Goal: Navigation & Orientation: Go to known website

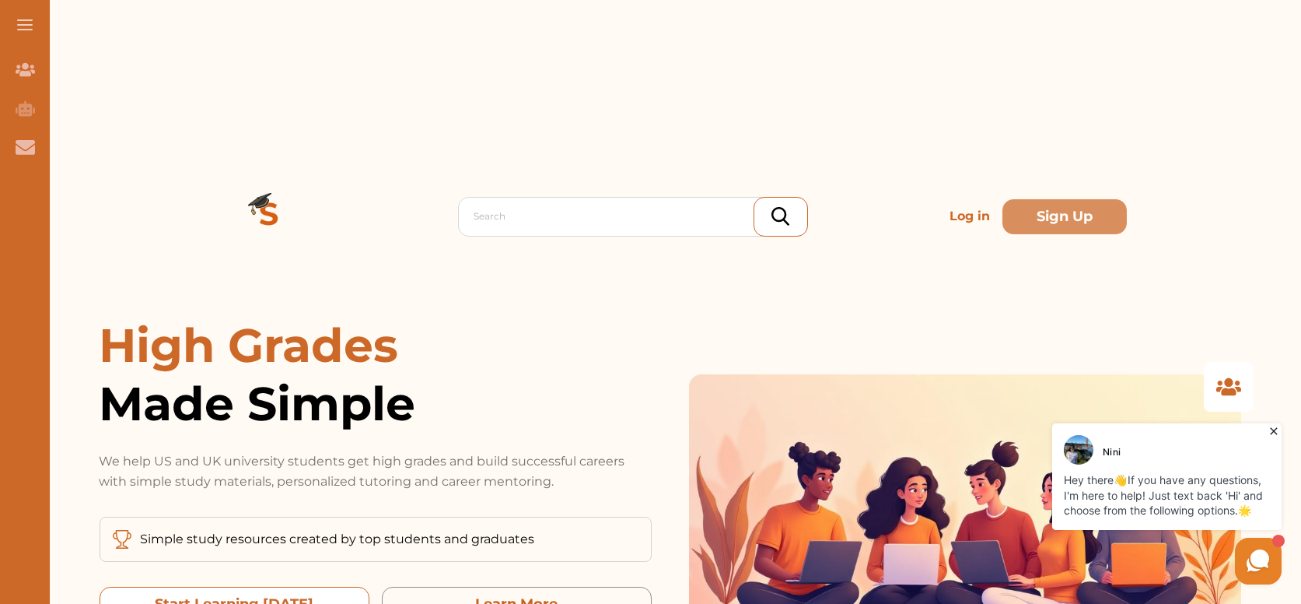
click at [331, 587] on today "Start Learning [DATE]" at bounding box center [235, 604] width 270 height 35
click at [1248, 316] on div "High Grades Made Simple We help US and UK university students get high grades a…" at bounding box center [670, 530] width 1167 height 428
click at [22, 20] on span at bounding box center [25, 20] width 16 height 2
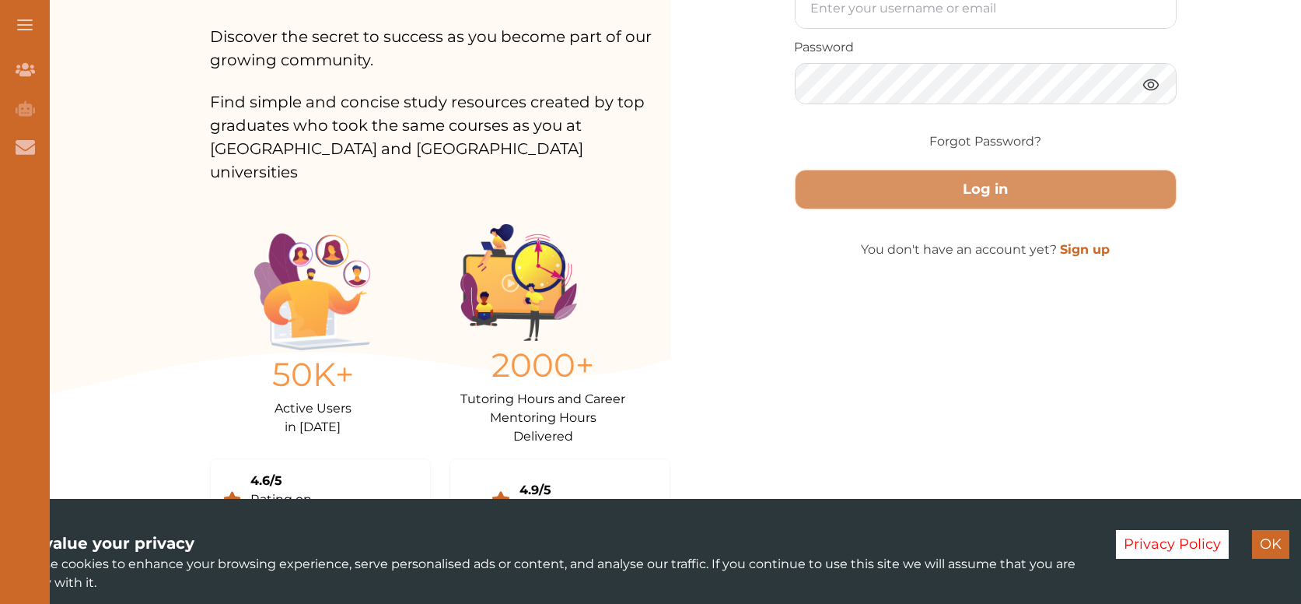
click at [1278, 541] on button "OK" at bounding box center [1270, 544] width 37 height 29
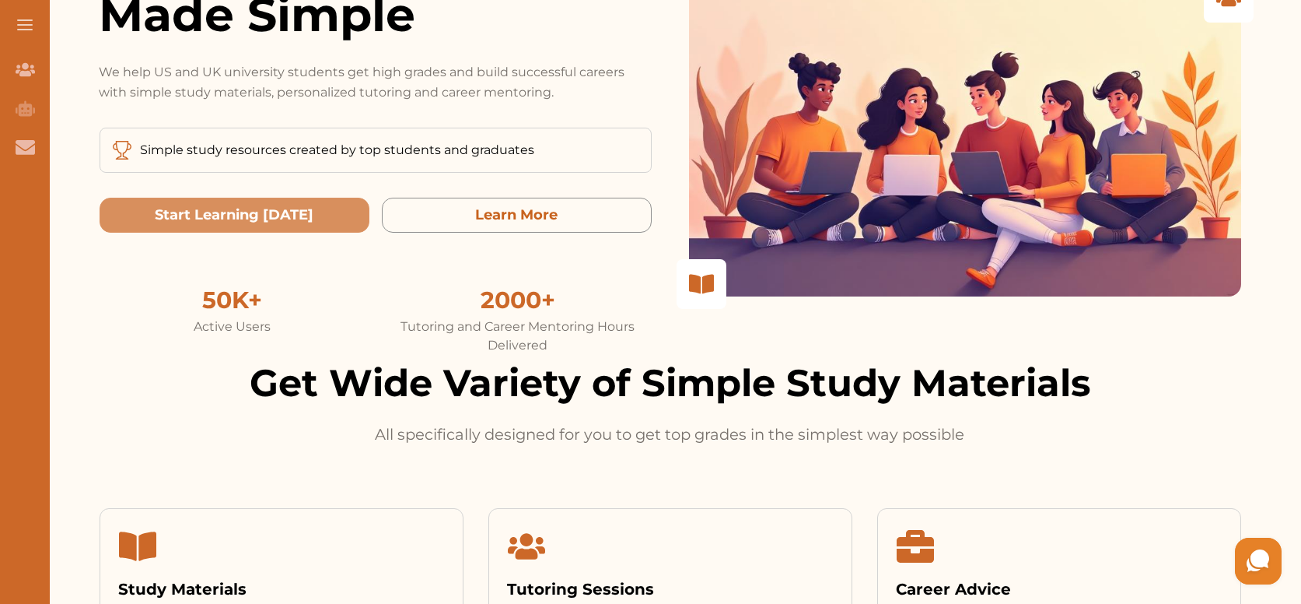
scroll to position [855, 0]
